Goal: Navigation & Orientation: Understand site structure

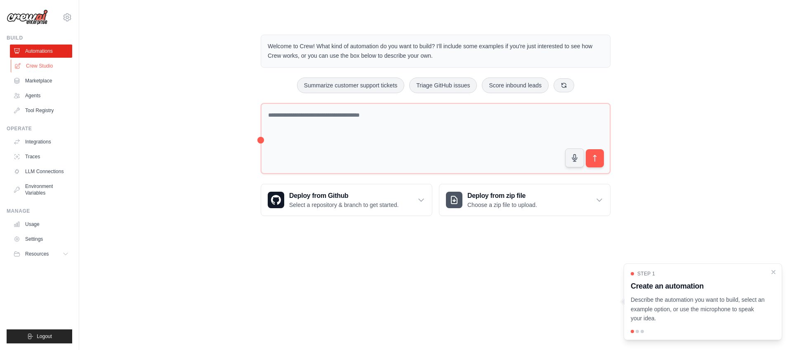
click at [52, 66] on link "Crew Studio" at bounding box center [42, 65] width 62 height 13
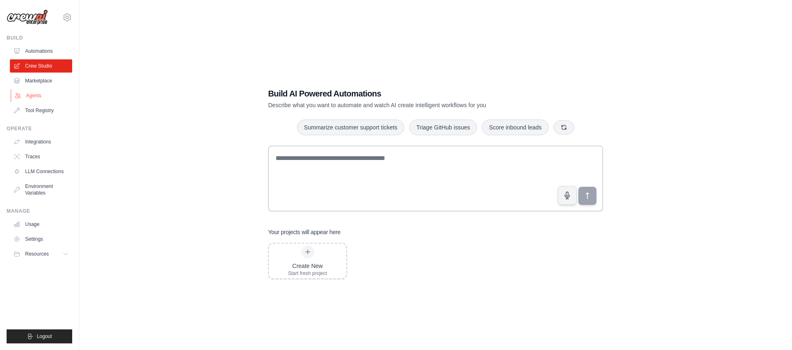
click at [36, 100] on link "Agents" at bounding box center [42, 95] width 62 height 13
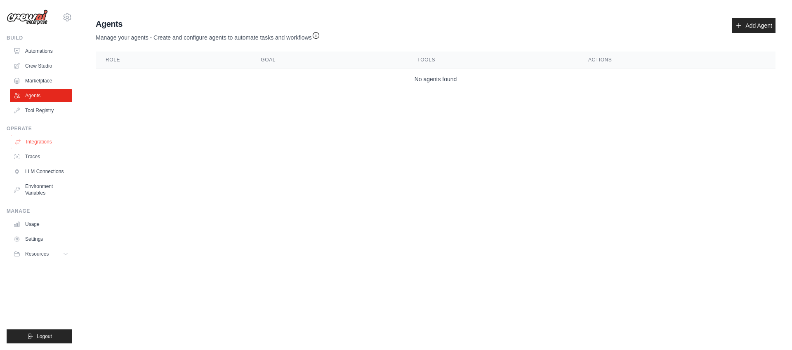
click at [43, 142] on link "Integrations" at bounding box center [42, 141] width 62 height 13
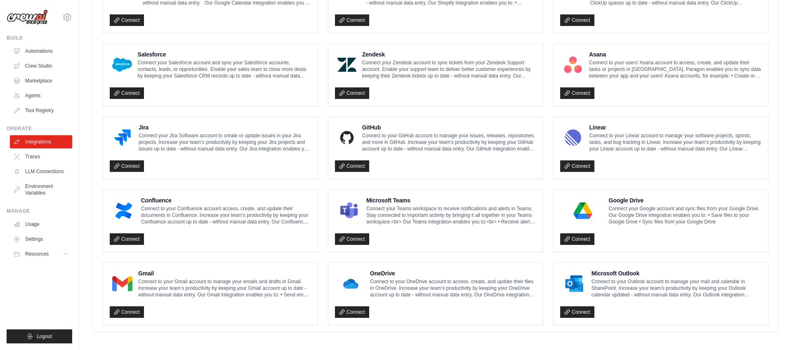
scroll to position [404, 0]
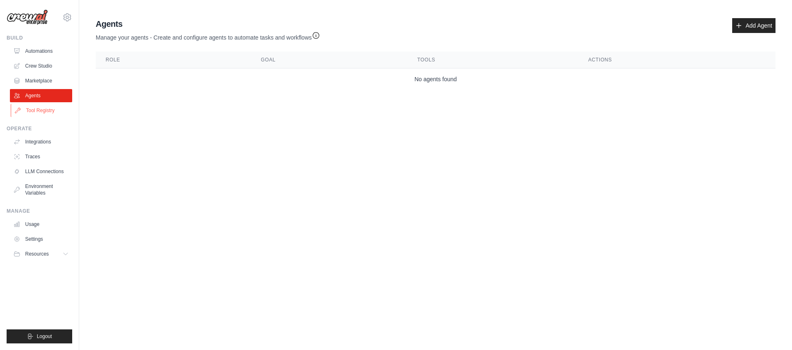
click at [38, 106] on link "Tool Registry" at bounding box center [42, 110] width 62 height 13
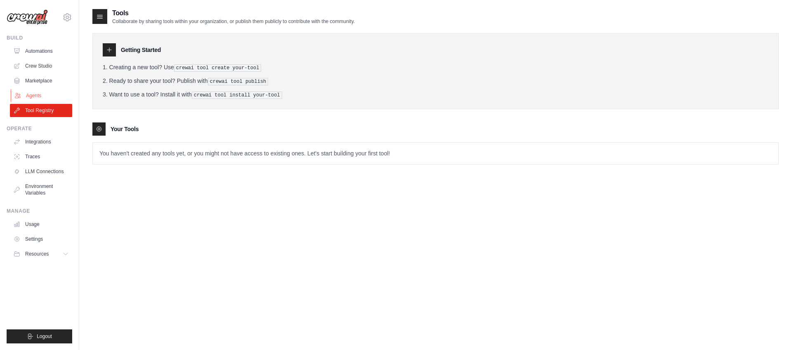
click at [38, 94] on link "Agents" at bounding box center [42, 95] width 62 height 13
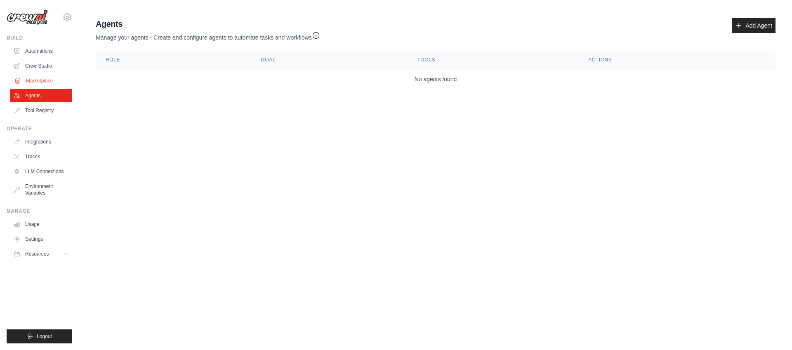
click at [38, 80] on link "Marketplace" at bounding box center [42, 80] width 62 height 13
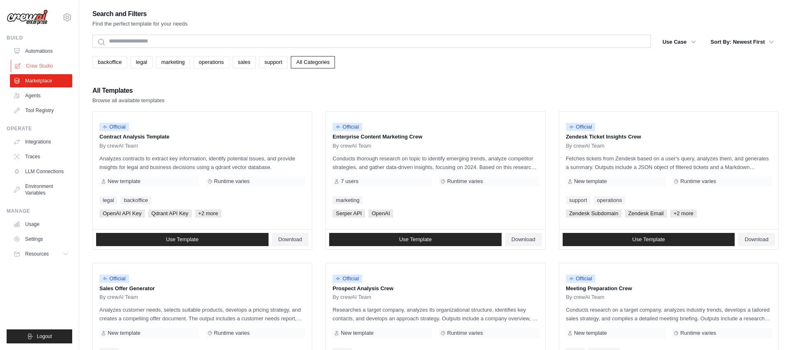
click at [35, 63] on link "Crew Studio" at bounding box center [42, 65] width 62 height 13
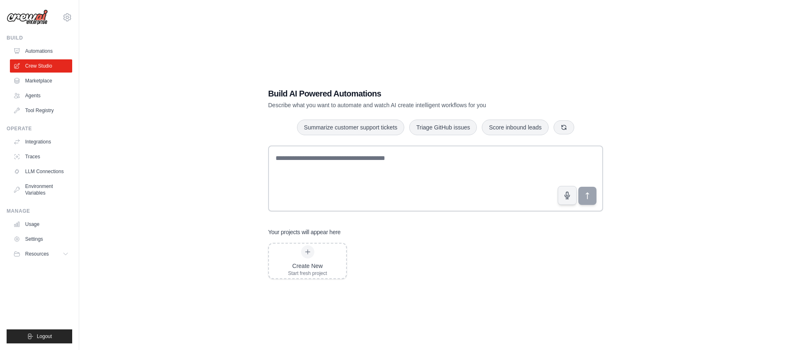
click at [40, 43] on div "Build Automations Crew Studio Marketplace Agents" at bounding box center [40, 76] width 66 height 83
click at [40, 50] on link "Automations" at bounding box center [42, 51] width 62 height 13
